Goal: Information Seeking & Learning: Learn about a topic

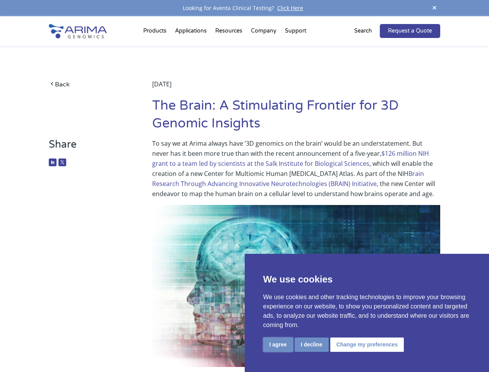
click at [278, 344] on button "I agree" at bounding box center [278, 344] width 30 height 14
click at [311, 344] on img at bounding box center [296, 286] width 288 height 162
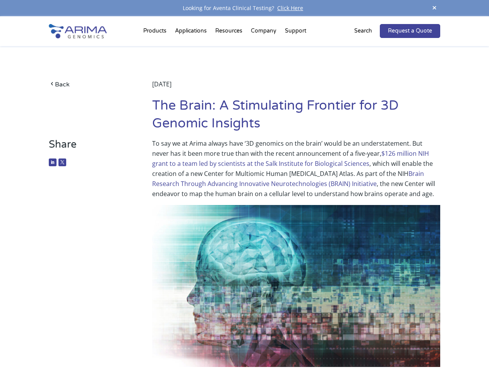
click at [366, 344] on img at bounding box center [296, 286] width 288 height 162
click at [434, 8] on span at bounding box center [435, 8] width 12 height 10
click at [244, 205] on img at bounding box center [296, 286] width 288 height 162
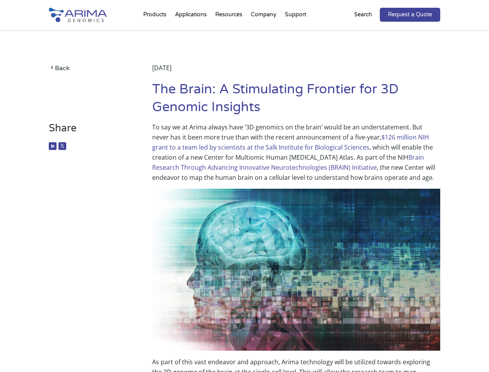
click at [156, 33] on div "Back [DATE] The Brain: A Stimulating Frontier for 3D Genomic Insights" at bounding box center [244, 76] width 391 height 92
click at [230, 33] on div "Back [DATE] The Brain: A Stimulating Frontier for 3D Genomic Insights" at bounding box center [244, 76] width 391 height 92
click at [264, 33] on div "Back [DATE] The Brain: A Stimulating Frontier for 3D Genomic Insights" at bounding box center [244, 76] width 391 height 92
click at [295, 33] on div "Back [DATE] The Brain: A Stimulating Frontier for 3D Genomic Insights" at bounding box center [244, 76] width 391 height 92
click at [368, 31] on div "Back [DATE] The Brain: A Stimulating Frontier for 3D Genomic Insights" at bounding box center [244, 76] width 391 height 92
